Goal: Information Seeking & Learning: Find contact information

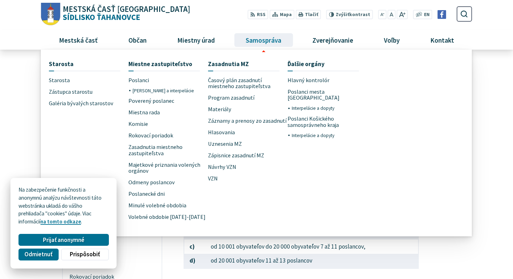
click at [267, 40] on span "Samospráva" at bounding box center [263, 39] width 41 height 19
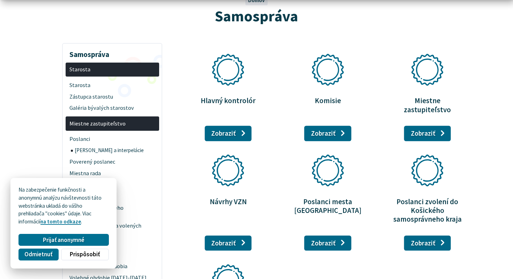
scroll to position [93, 0]
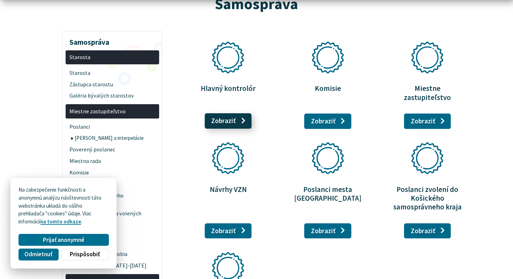
click at [235, 113] on link "Zobraziť stránku Hlavný kontrolór" at bounding box center [228, 120] width 47 height 15
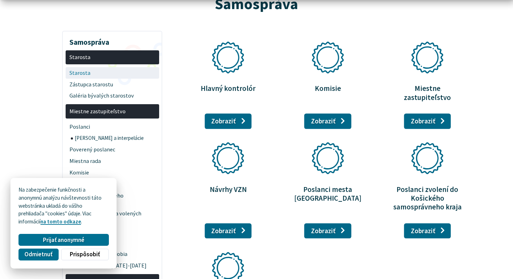
click at [76, 70] on span "Starosta" at bounding box center [113, 73] width 86 height 12
click at [88, 85] on span "Zástupca starostu" at bounding box center [113, 85] width 86 height 12
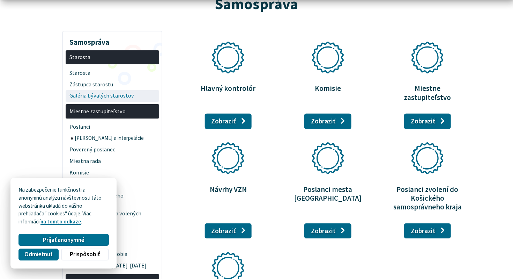
click at [84, 97] on span "Galéria bývalých starostov" at bounding box center [113, 96] width 86 height 12
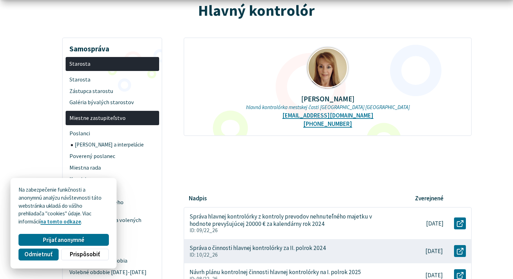
scroll to position [87, 0]
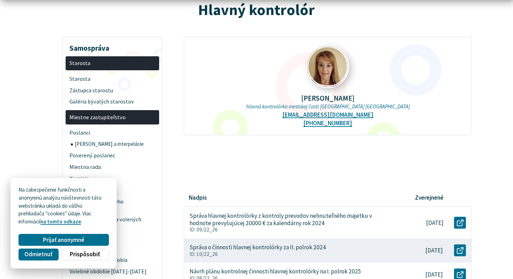
click at [328, 68] on img at bounding box center [327, 66] width 41 height 41
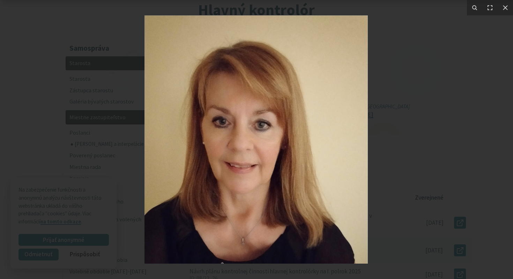
click at [87, 75] on div at bounding box center [256, 139] width 513 height 279
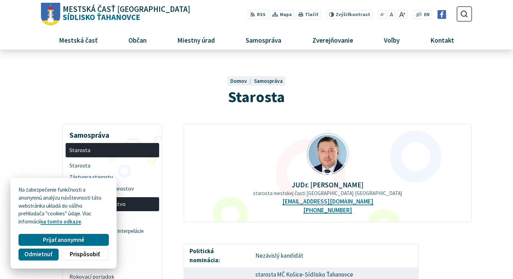
drag, startPoint x: 361, startPoint y: 185, endPoint x: 328, endPoint y: 185, distance: 33.2
click at [328, 185] on p "JUDr. Ing. Miloš Ihnát" at bounding box center [328, 185] width 266 height 8
copy p "Miloš Ihnát"
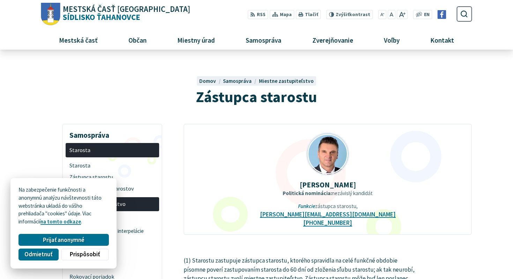
drag, startPoint x: 355, startPoint y: 183, endPoint x: 300, endPoint y: 185, distance: 55.2
click at [299, 185] on p "Miroslav Janitor" at bounding box center [328, 185] width 266 height 8
copy strong "Miroslav Janitor"
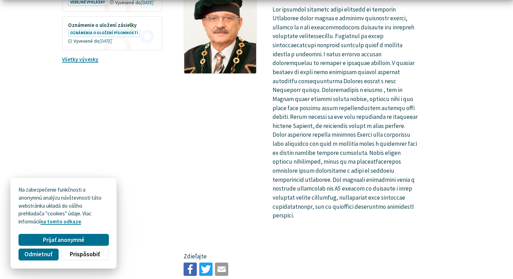
scroll to position [1343, 0]
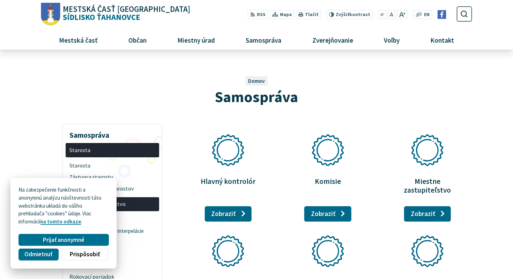
scroll to position [93, 0]
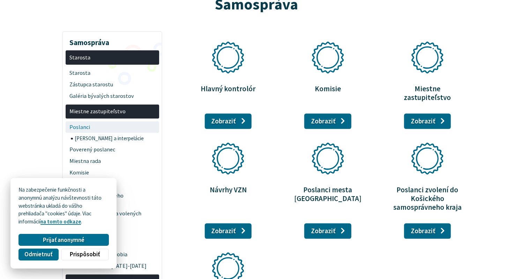
click at [77, 124] on span "Poslanci" at bounding box center [113, 127] width 86 height 12
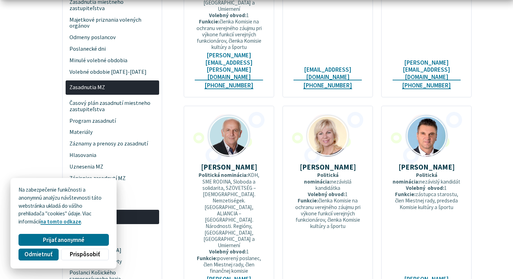
scroll to position [303, 0]
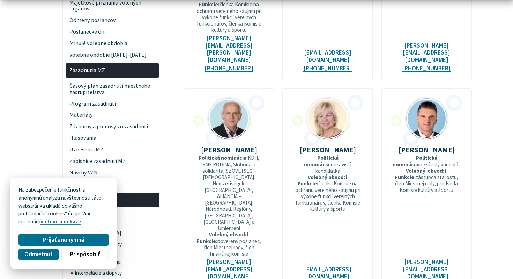
drag, startPoint x: 257, startPoint y: 104, endPoint x: 223, endPoint y: 104, distance: 33.5
click at [223, 146] on p "[PERSON_NAME]" at bounding box center [229, 150] width 68 height 8
copy strong "[PERSON_NAME]"
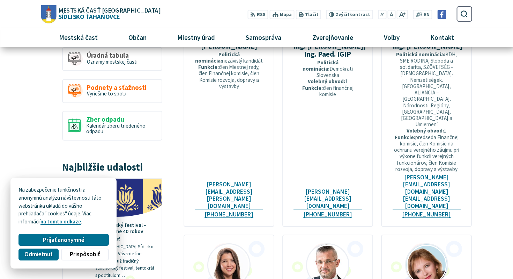
scroll to position [624, 0]
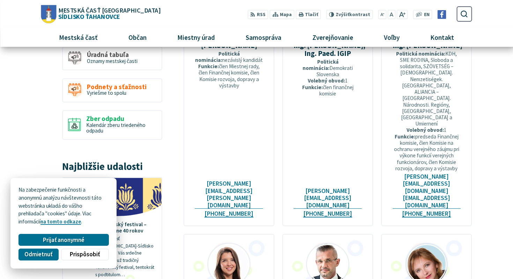
drag, startPoint x: 245, startPoint y: 157, endPoint x: 226, endPoint y: 151, distance: 19.9
copy strong "[PERSON_NAME]"
drag, startPoint x: 354, startPoint y: 148, endPoint x: 299, endPoint y: 151, distance: 54.9
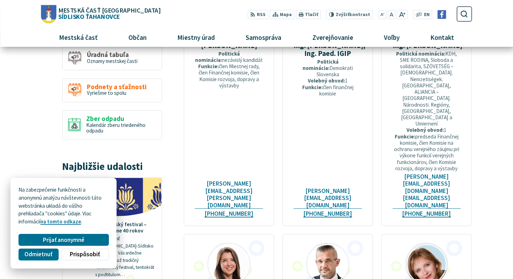
copy strong "[PERSON_NAME]"
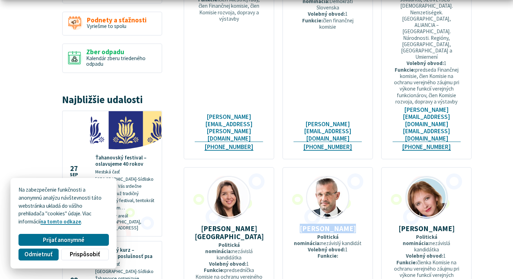
scroll to position [701, 0]
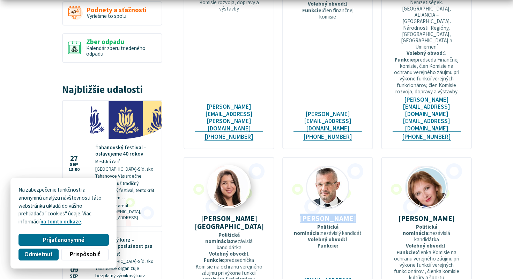
click at [225, 166] on img at bounding box center [229, 186] width 41 height 41
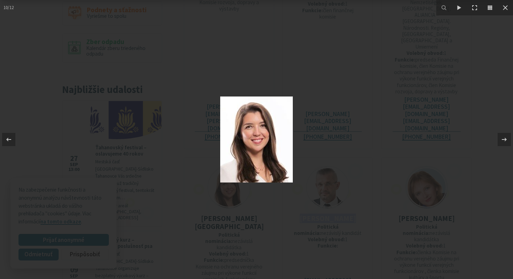
click at [377, 184] on div at bounding box center [256, 139] width 513 height 279
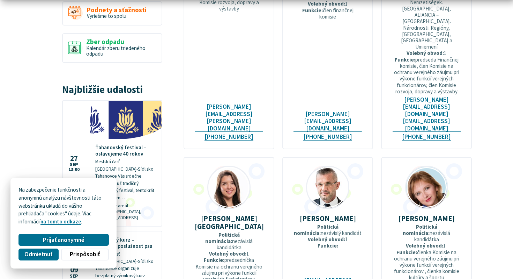
click at [232, 213] on strong "[PERSON_NAME][GEOGRAPHIC_DATA]" at bounding box center [229, 221] width 69 height 17
click at [410, 213] on strong "[PERSON_NAME]" at bounding box center [427, 217] width 56 height 9
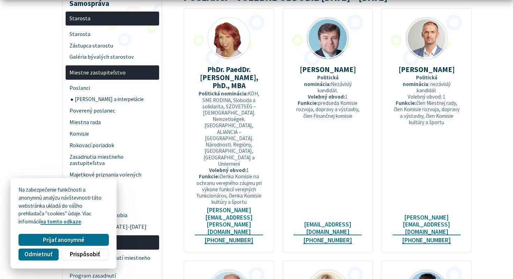
scroll to position [92, 0]
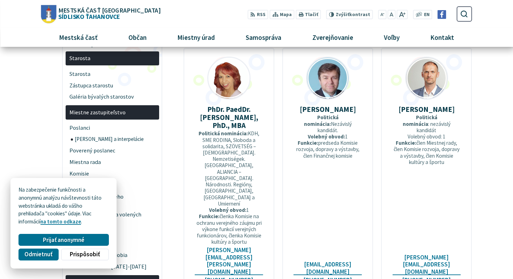
click at [102, 114] on span "Miestne zastupiteľstvo" at bounding box center [113, 113] width 86 height 12
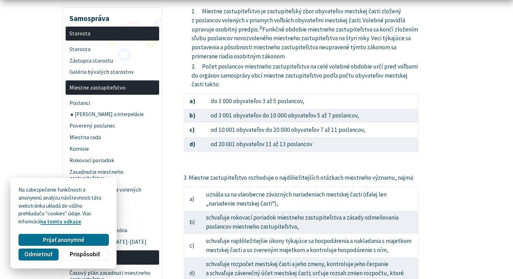
scroll to position [137, 0]
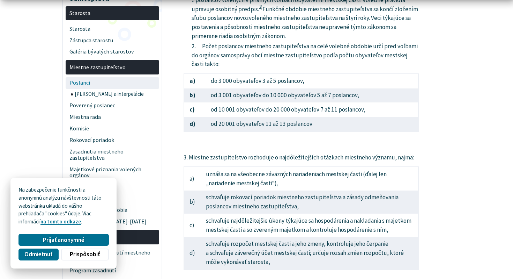
click at [77, 82] on span "Poslanci" at bounding box center [113, 83] width 86 height 12
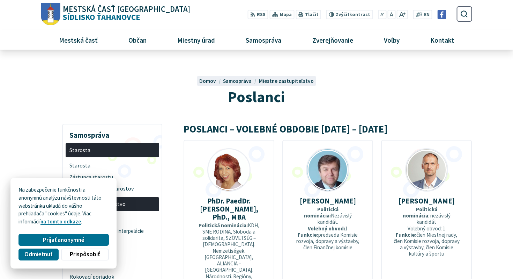
drag, startPoint x: 357, startPoint y: 200, endPoint x: 321, endPoint y: 198, distance: 36.7
click at [318, 199] on p "Ing. Štefan Bereš" at bounding box center [328, 201] width 68 height 8
copy strong "tefan Bereš"
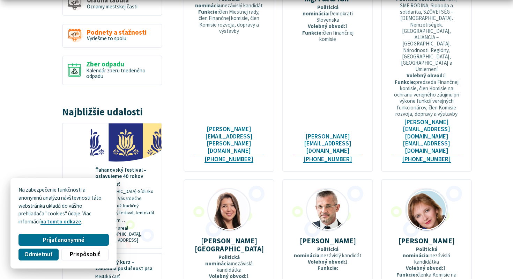
scroll to position [683, 0]
